Goal: Information Seeking & Learning: Check status

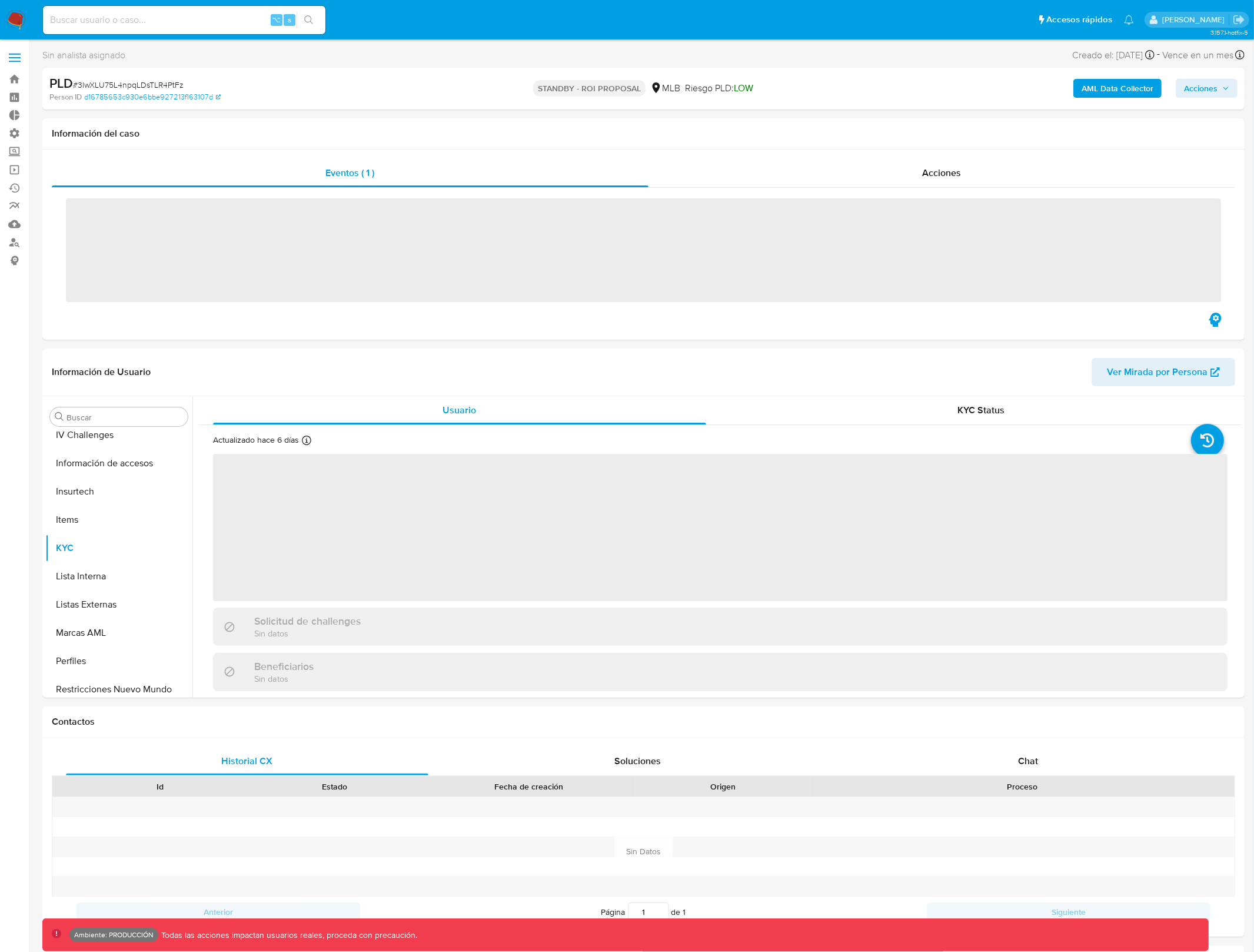
scroll to position [525, 0]
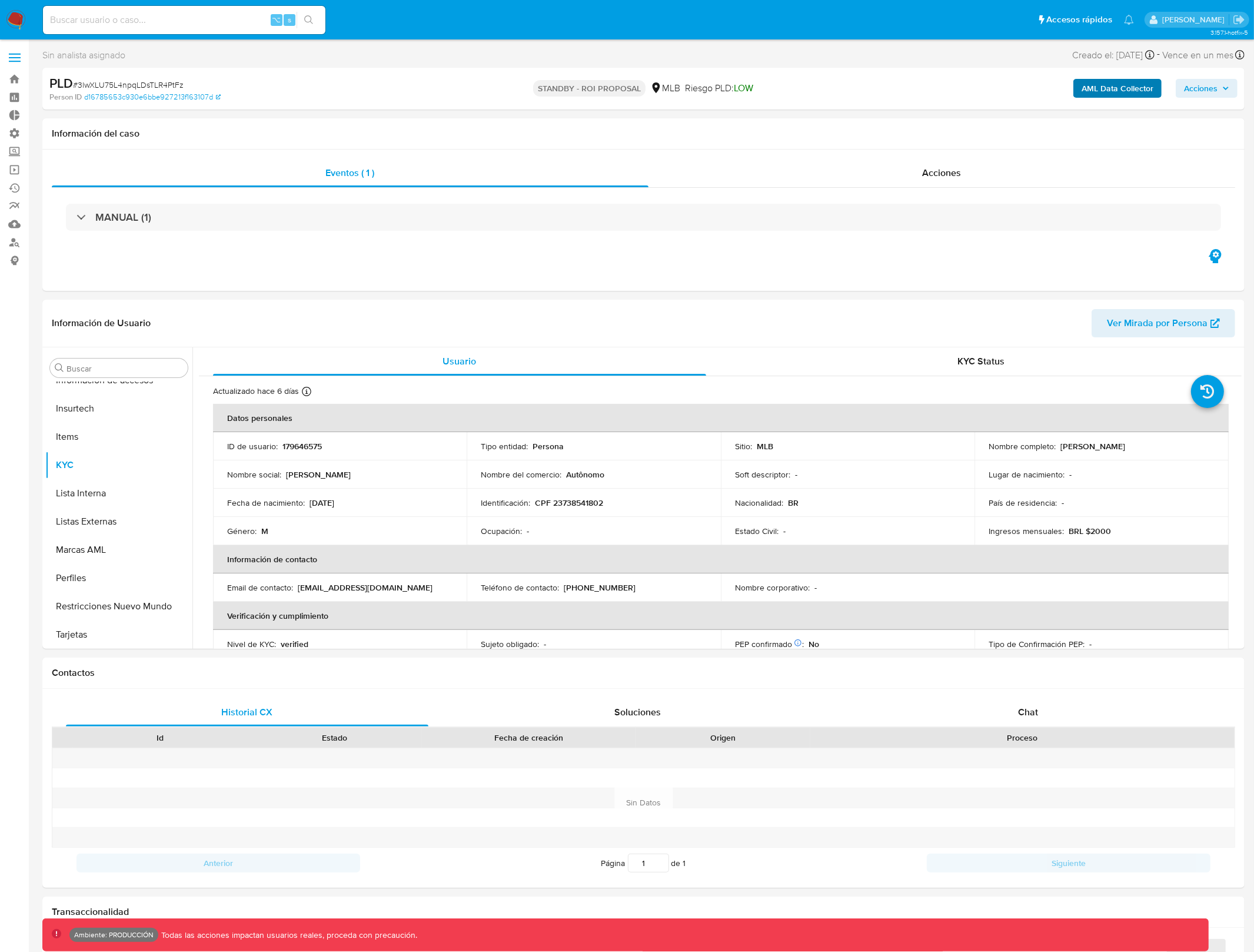
select select "10"
click at [1126, 91] on b "AML Data Collector" at bounding box center [1118, 88] width 72 height 19
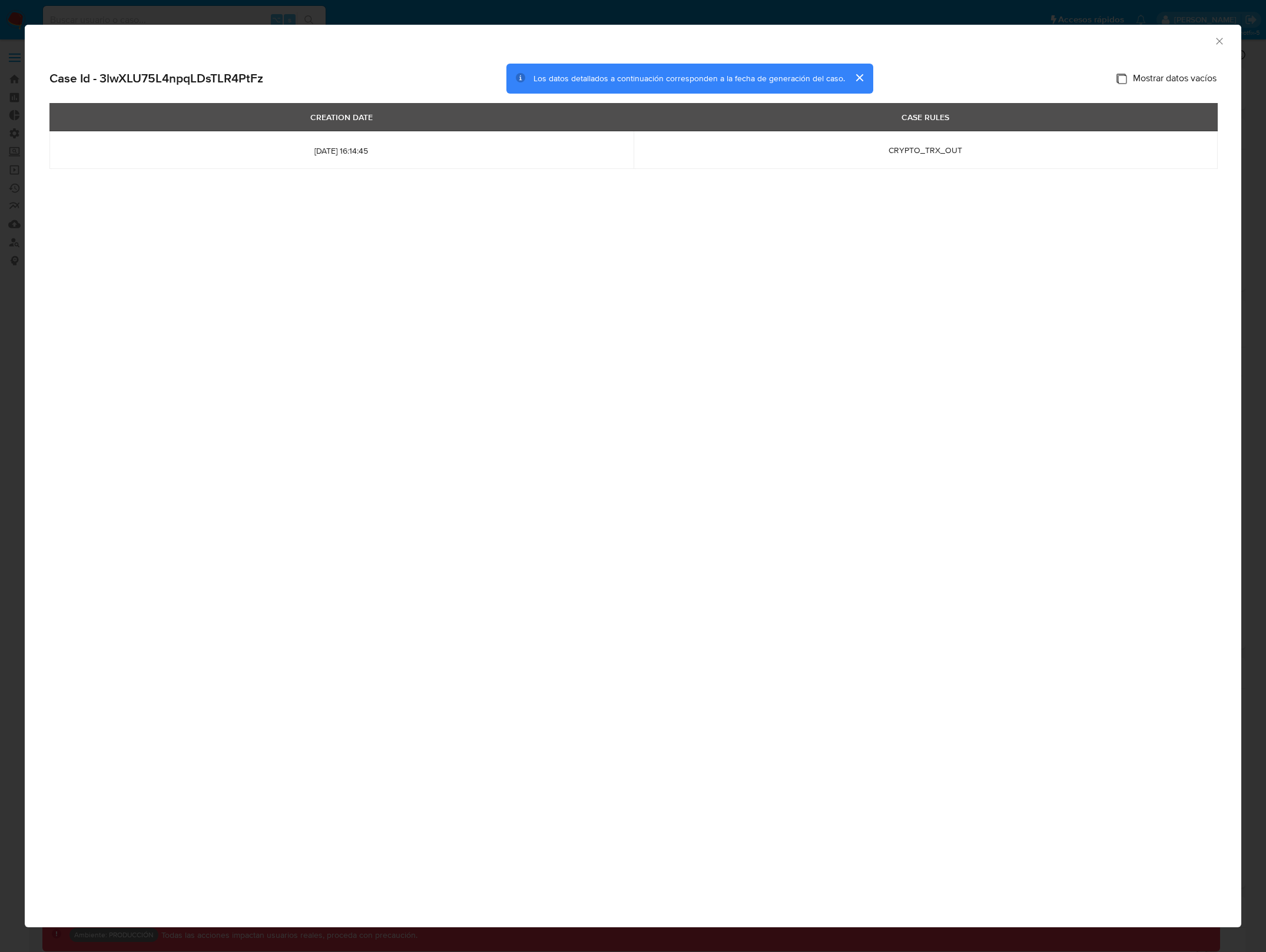
click at [1119, 78] on input "Mostrar datos vacíos" at bounding box center [1121, 78] width 9 height 9
checkbox input "true"
click at [1096, 335] on div "AML Data Collector Case Id - 3lwXLU75L4npqLDsTLR4PtFz Los datos detallados a co…" at bounding box center [633, 476] width 1217 height 903
click at [1218, 39] on icon "Cerrar ventana" at bounding box center [1219, 41] width 6 height 6
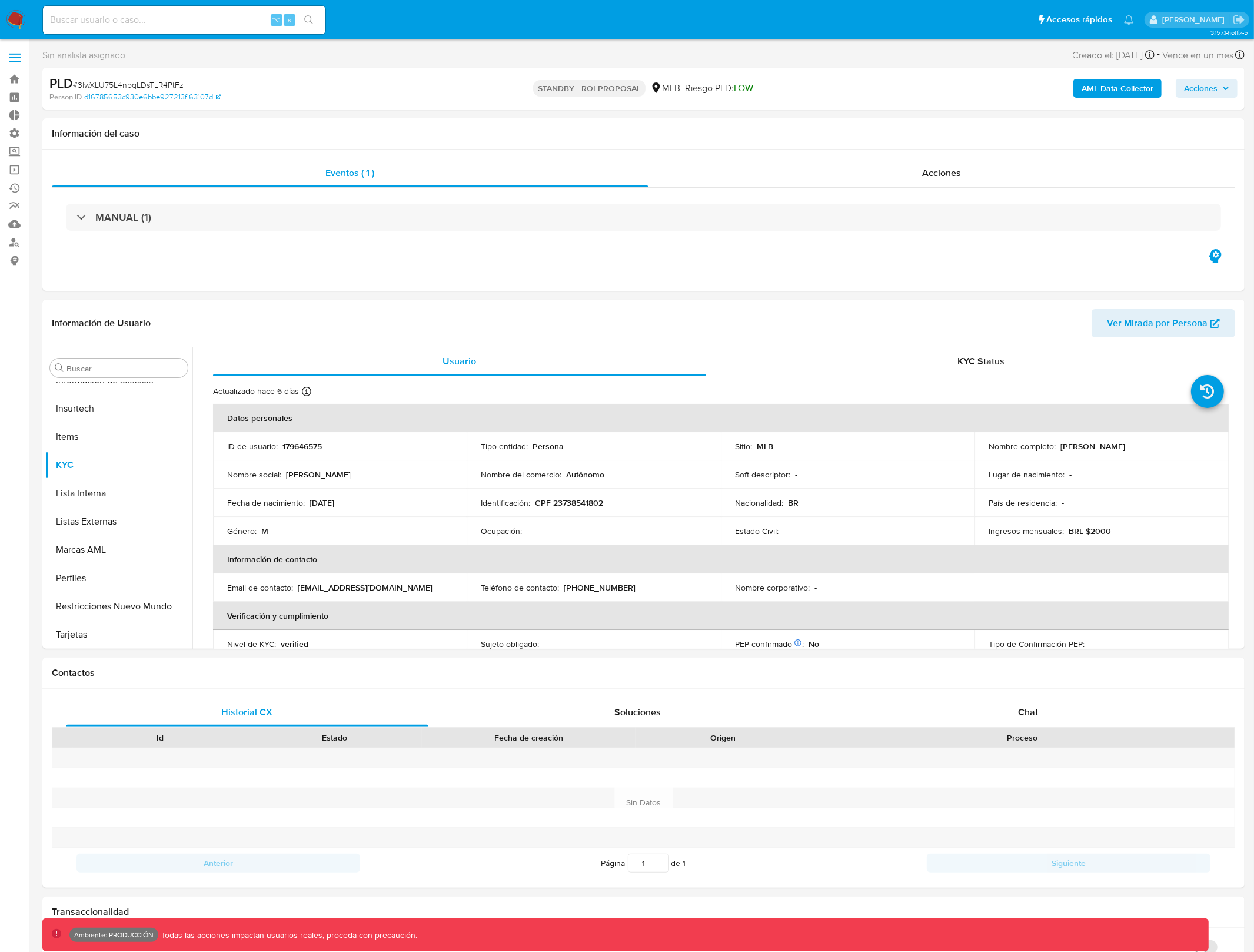
click at [1123, 87] on b "AML Data Collector" at bounding box center [1118, 88] width 72 height 19
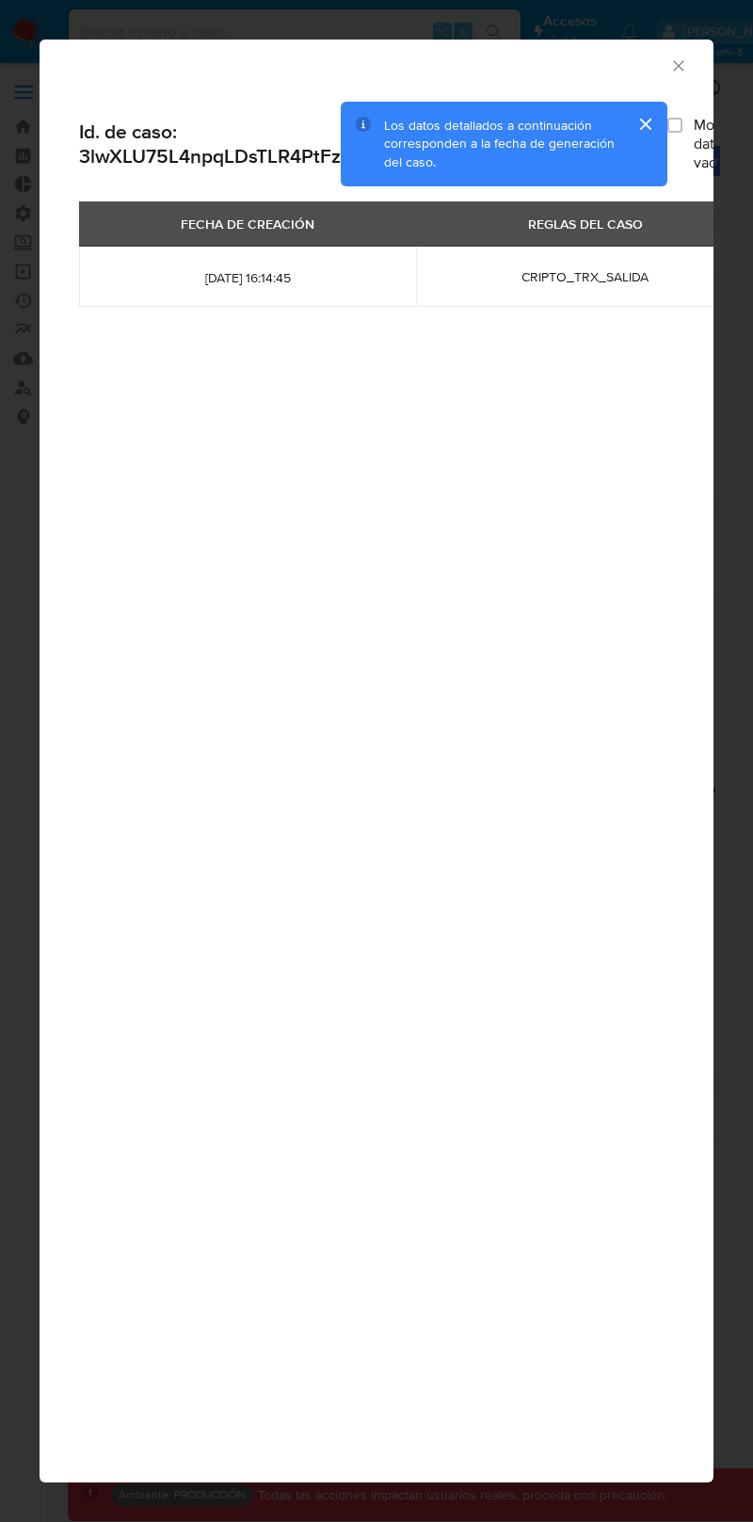
click at [680, 67] on icon "Cerrar ventana" at bounding box center [678, 65] width 19 height 19
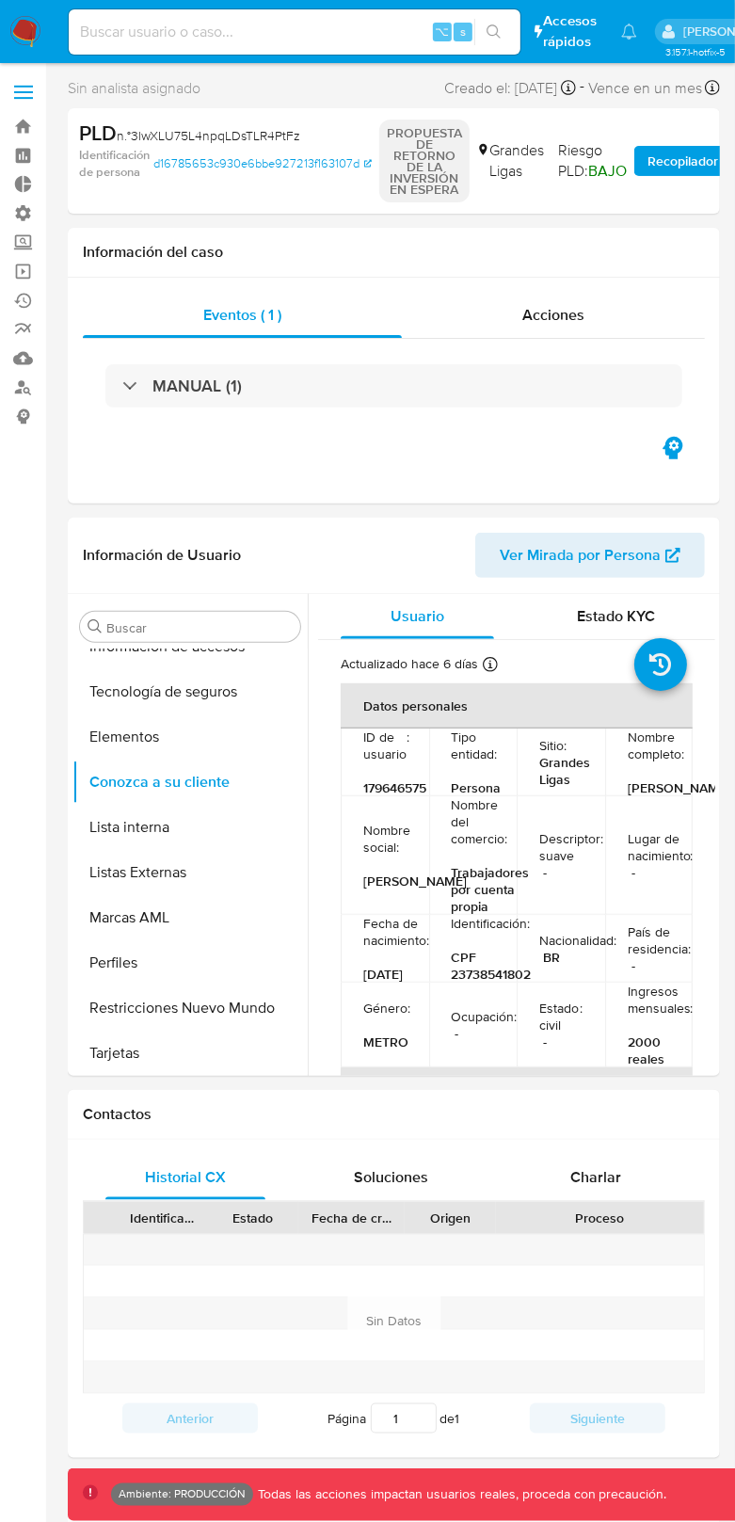
click at [679, 164] on font "Recopilador de datos AML" at bounding box center [725, 161] width 156 height 30
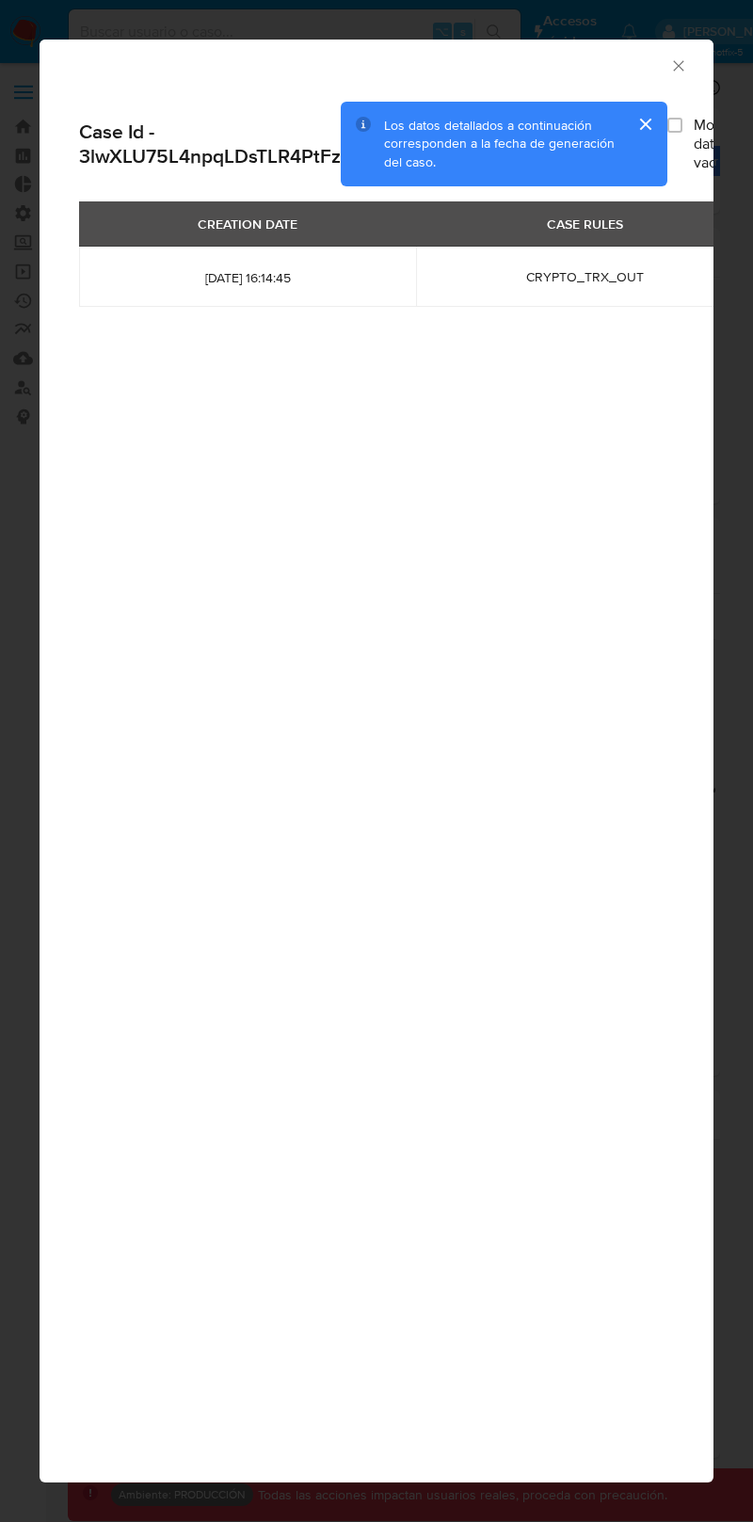
drag, startPoint x: 189, startPoint y: 593, endPoint x: 264, endPoint y: 514, distance: 109.2
click at [189, 590] on div "Recopilador de datos AML Case Id - 3lwXLU75L4npqLDsTLR4PtFz Los datos detallado…" at bounding box center [377, 761] width 674 height 1443
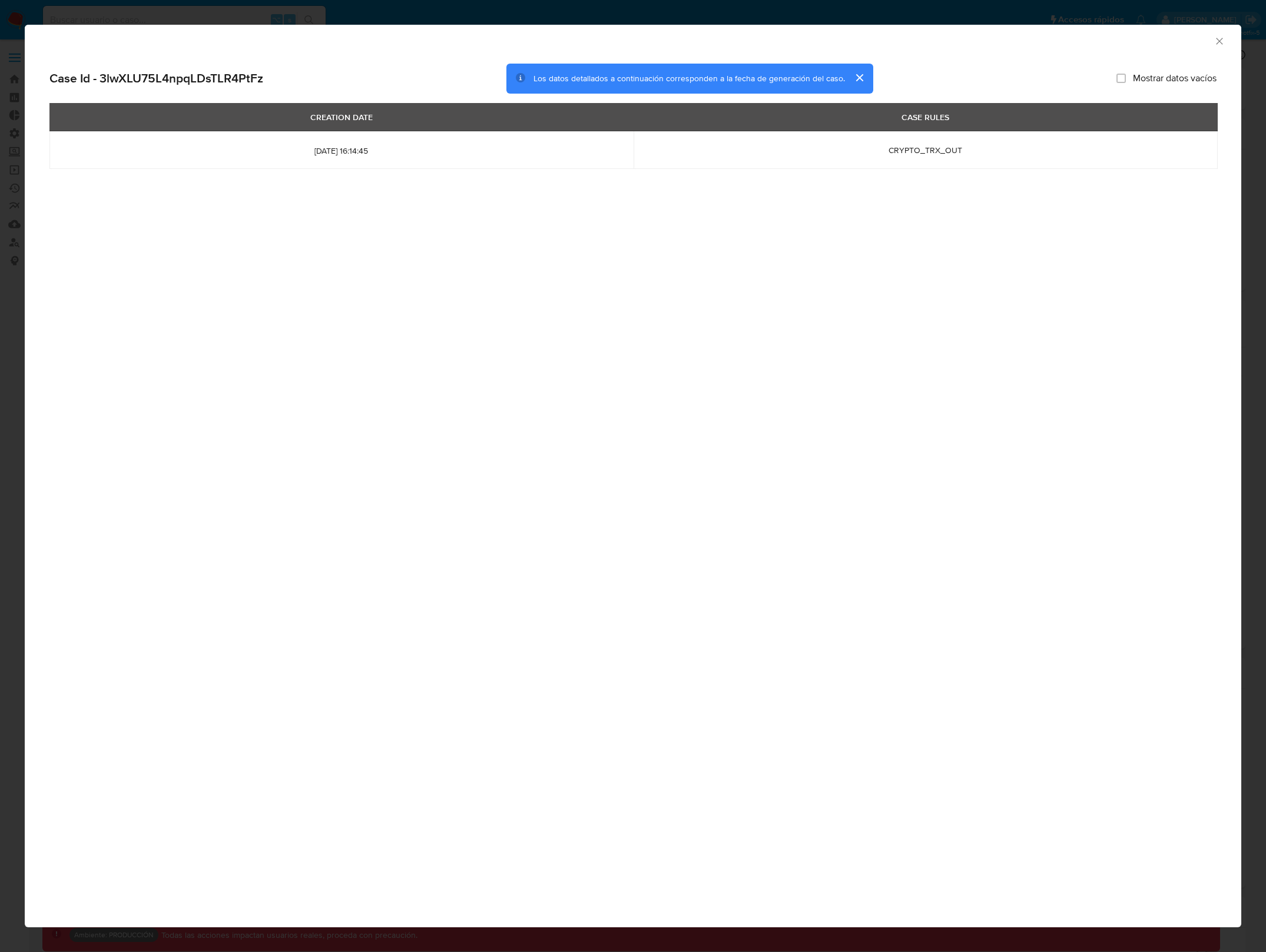
click at [855, 74] on button "cerrar" at bounding box center [859, 78] width 28 height 28
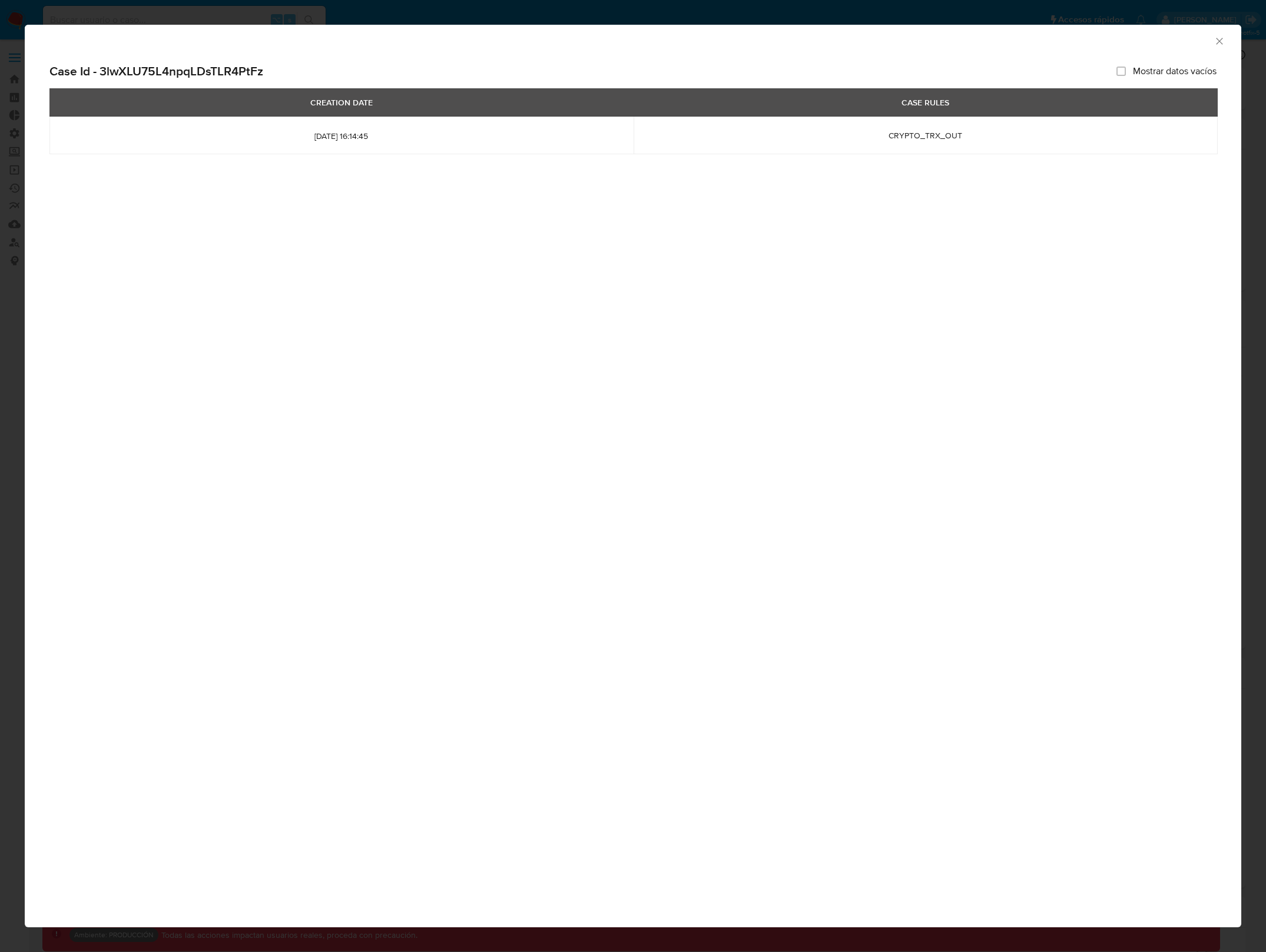
click at [573, 928] on div "Recopilador de datos AML Case Id - 3lwXLU75L4npqLDsTLR4PtFz Mostrar datos vacío…" at bounding box center [633, 476] width 1266 height 952
